Goal: Find specific page/section: Find specific page/section

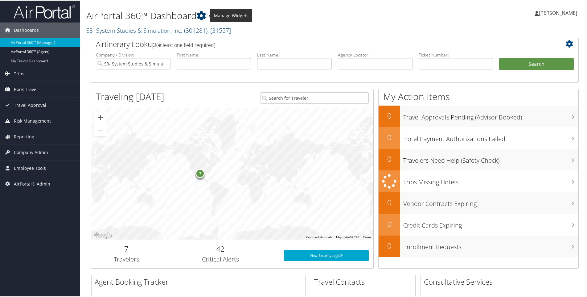
click at [205, 14] on icon at bounding box center [201, 14] width 9 height 9
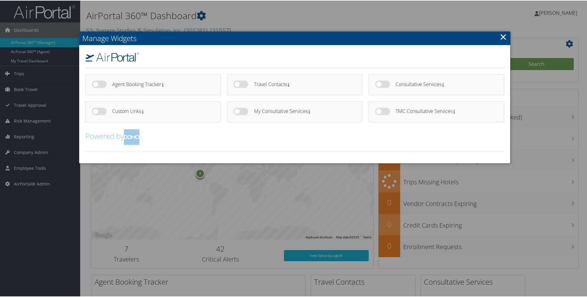
click at [249, 11] on div at bounding box center [295, 148] width 590 height 297
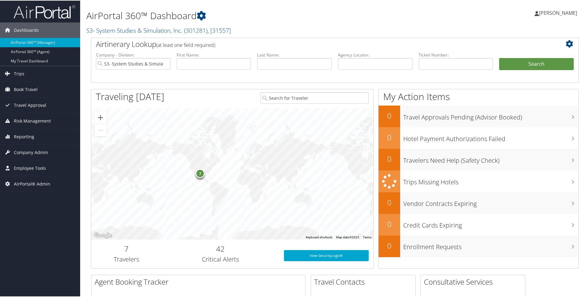
click at [243, 31] on h2 "S3- System Studies & Simulation, Inc. ( 301281 ) , [ 31557 ]" at bounding box center [251, 29] width 331 height 10
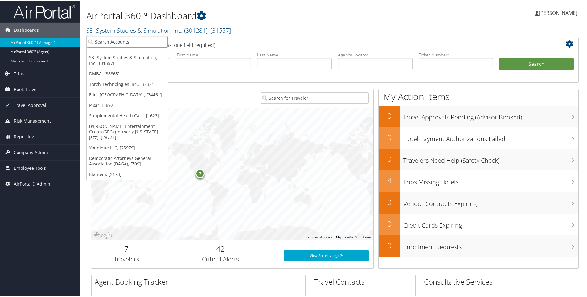
click at [127, 39] on input "search" at bounding box center [127, 40] width 81 height 11
type input "argus"
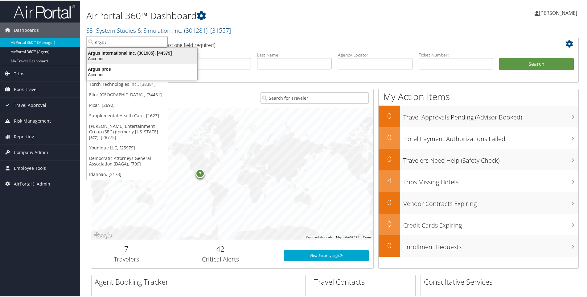
click at [116, 53] on div "Argus International Inc. (301905), [44379]" at bounding box center [142, 53] width 118 height 6
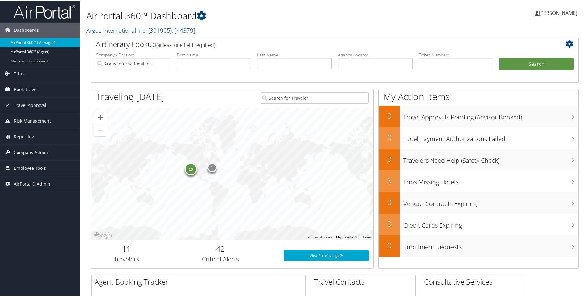
click at [27, 150] on span "Company Admin" at bounding box center [31, 151] width 34 height 15
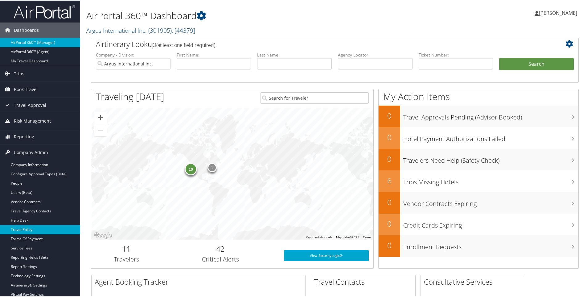
click at [29, 228] on link "Travel Policy" at bounding box center [40, 228] width 80 height 9
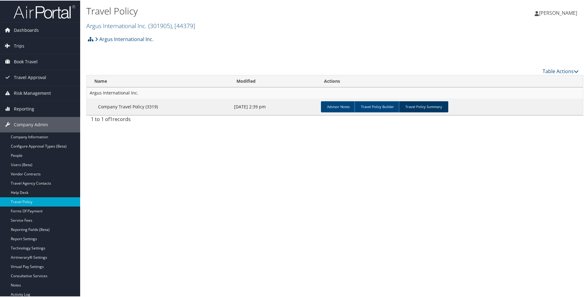
click at [416, 107] on link "Travel Policy Summary" at bounding box center [423, 106] width 49 height 11
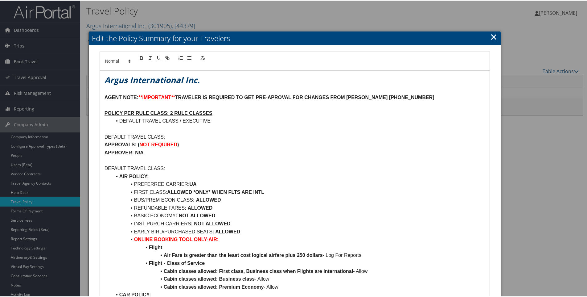
click at [493, 35] on link "×" at bounding box center [493, 36] width 7 height 12
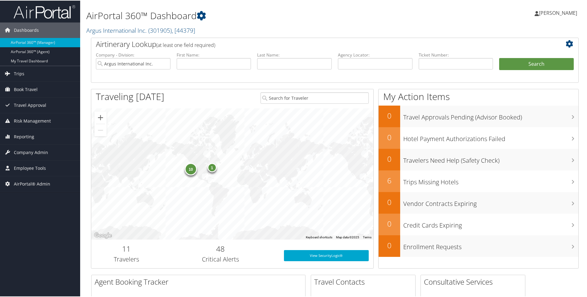
click at [200, 30] on h2 "Argus International Inc. ( 301905 ) , [ 44379 ]" at bounding box center [251, 29] width 331 height 10
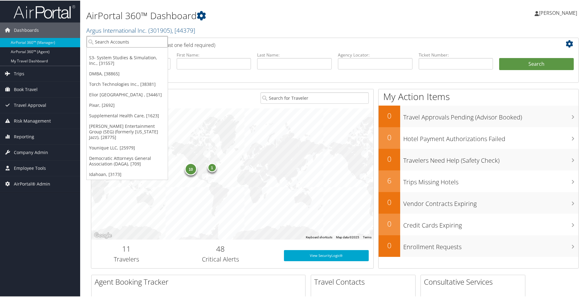
click at [143, 41] on input "search" at bounding box center [127, 40] width 81 height 11
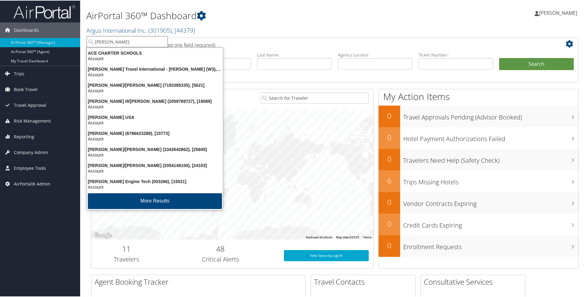
type input "hartz"
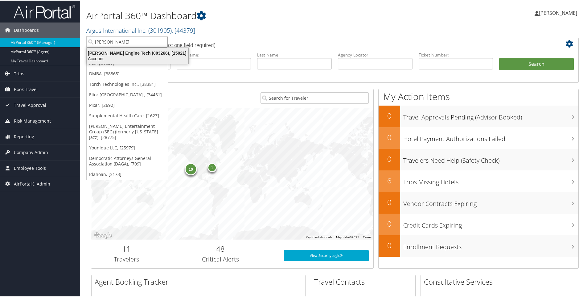
click at [123, 51] on div "Hartzell Engine Tech (003266), [15021]" at bounding box center [137, 53] width 109 height 6
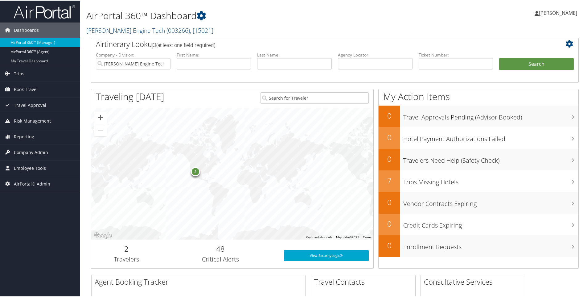
click at [27, 151] on span "Company Admin" at bounding box center [31, 151] width 34 height 15
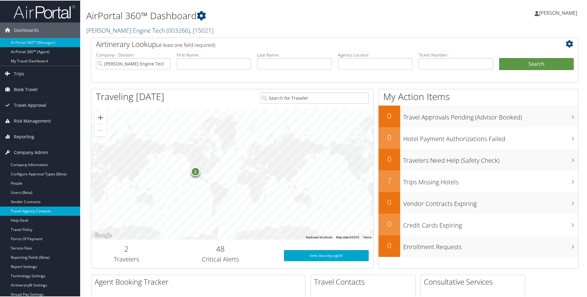
click at [27, 209] on link "Travel Agency Contacts" at bounding box center [40, 210] width 80 height 9
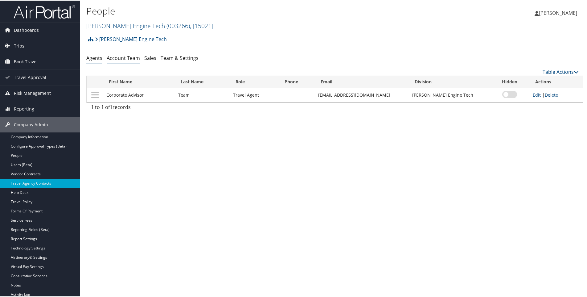
click at [124, 57] on link "Account Team" at bounding box center [123, 57] width 33 height 7
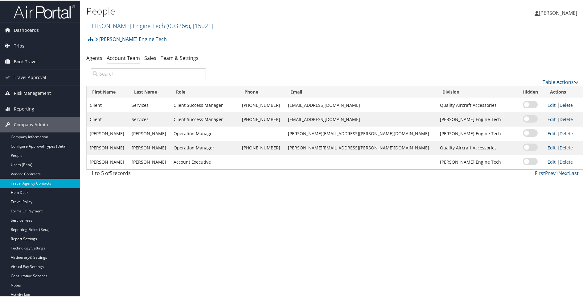
click at [192, 26] on h2 "[PERSON_NAME] Engine Tech ( 003266 ) , [ 15021 ]" at bounding box center [251, 24] width 331 height 10
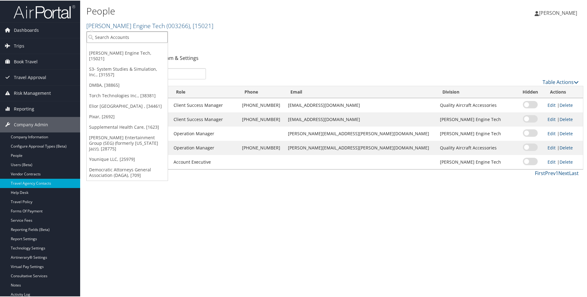
click at [134, 38] on input "search" at bounding box center [127, 36] width 81 height 11
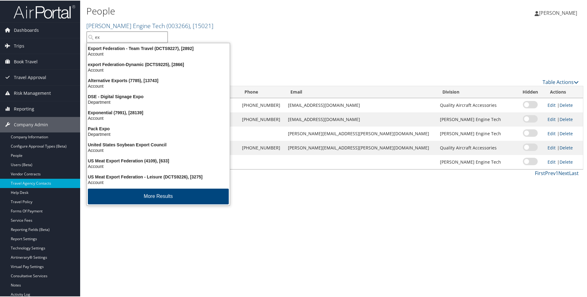
type input "e"
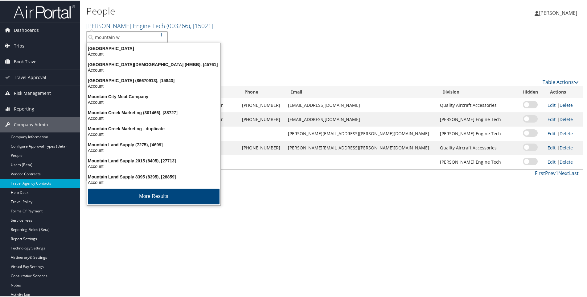
type input "mountain we"
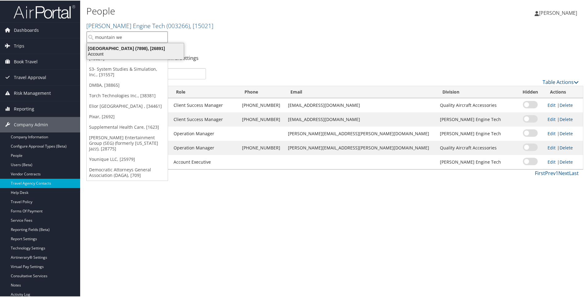
click at [127, 51] on div "Account" at bounding box center [135, 54] width 104 height 6
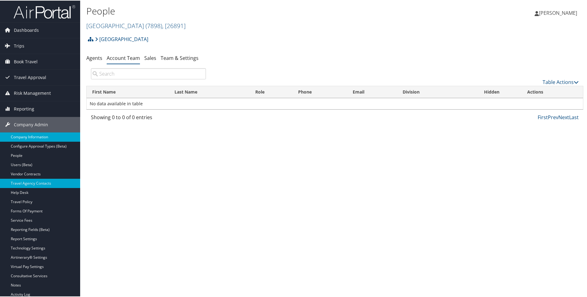
click at [27, 134] on link "Company Information" at bounding box center [40, 136] width 80 height 9
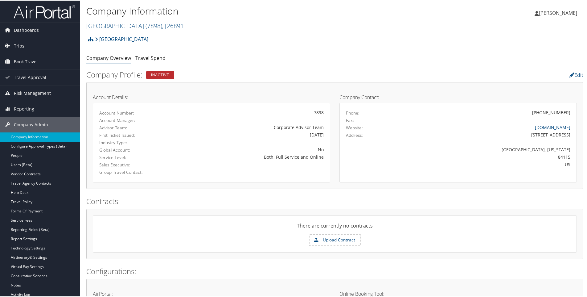
click at [158, 43] on div "Great Mountain West Account Structure [GEOGRAPHIC_DATA] (7898) INACTIVE Create …" at bounding box center [334, 40] width 497 height 17
click at [147, 38] on link "[GEOGRAPHIC_DATA]" at bounding box center [121, 38] width 53 height 12
click at [151, 35] on div "Great Mountain West Account Structure [GEOGRAPHIC_DATA] (7898) INACTIVE Create …" at bounding box center [334, 40] width 497 height 17
click at [146, 38] on link "[GEOGRAPHIC_DATA]" at bounding box center [121, 38] width 53 height 12
click at [154, 38] on div "Great Mountain West Account Structure Great Mountain West (7898) INACTIVE Creat…" at bounding box center [334, 40] width 497 height 17
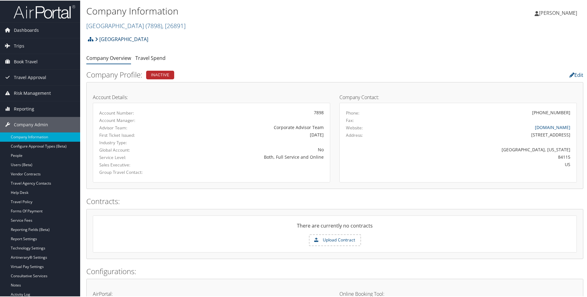
click at [97, 36] on icon at bounding box center [96, 38] width 3 height 5
click at [188, 23] on h2 "[GEOGRAPHIC_DATA] ( 7898 ) , [ 26891 ]" at bounding box center [251, 24] width 331 height 10
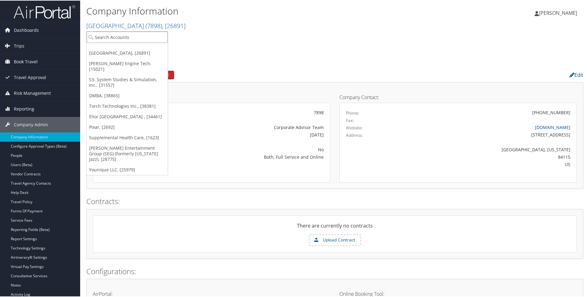
click at [130, 39] on input "search" at bounding box center [127, 36] width 81 height 11
type input "m"
click at [136, 36] on input "search" at bounding box center [127, 36] width 81 height 11
click at [283, 29] on h2 "[GEOGRAPHIC_DATA] ( 7898 ) , [ 26891 ]" at bounding box center [251, 24] width 331 height 10
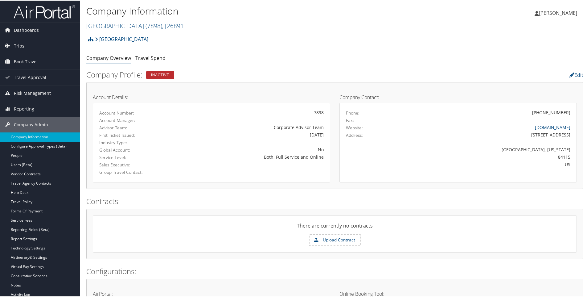
click at [190, 23] on h2 "[GEOGRAPHIC_DATA] ( 7898 ) , [ 26891 ]" at bounding box center [251, 24] width 331 height 10
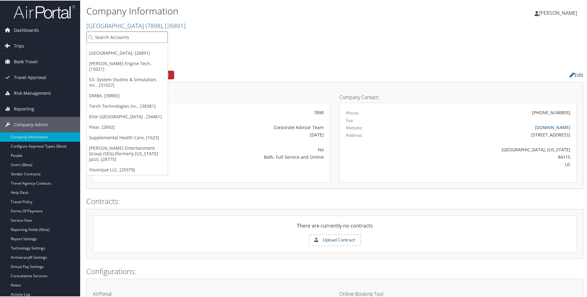
click at [136, 35] on input "search" at bounding box center [127, 36] width 81 height 11
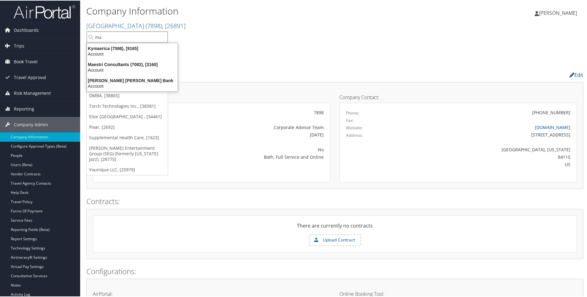
type input "m"
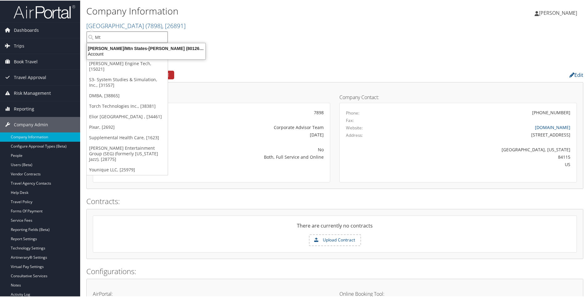
type input "M"
